Goal: Find specific page/section: Find specific page/section

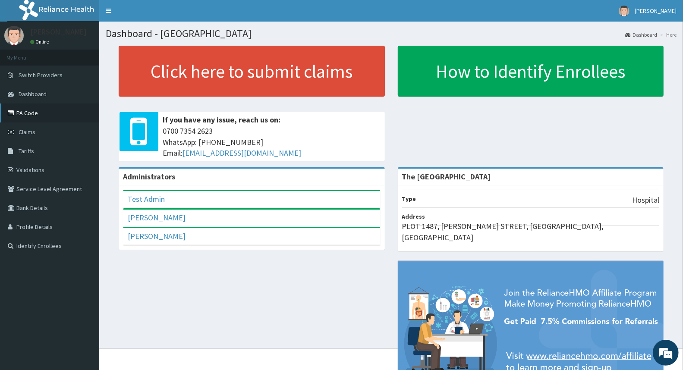
click at [29, 114] on link "PA Code" at bounding box center [49, 112] width 99 height 19
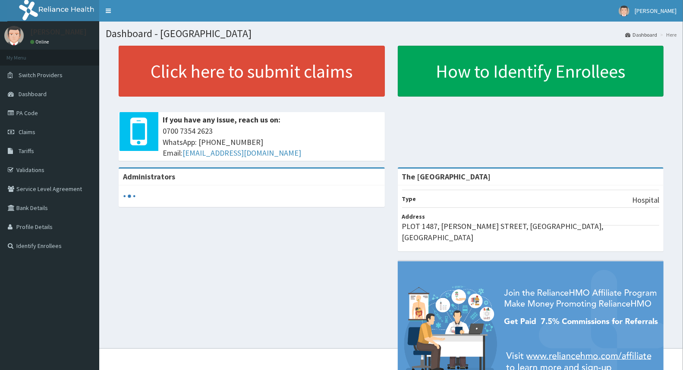
click at [36, 113] on link "PA Code" at bounding box center [49, 112] width 99 height 19
click at [19, 110] on link "PA Code" at bounding box center [49, 112] width 99 height 19
